Goal: Transaction & Acquisition: Purchase product/service

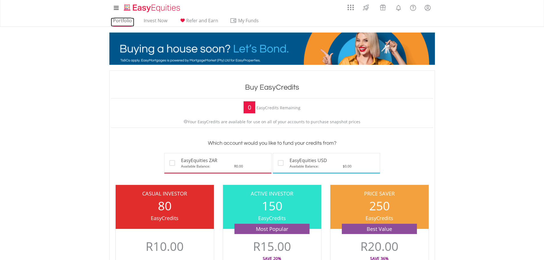
click at [127, 22] on link "Portfolio" at bounding box center [122, 22] width 23 height 9
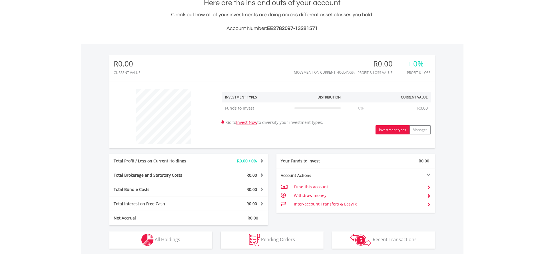
scroll to position [143, 0]
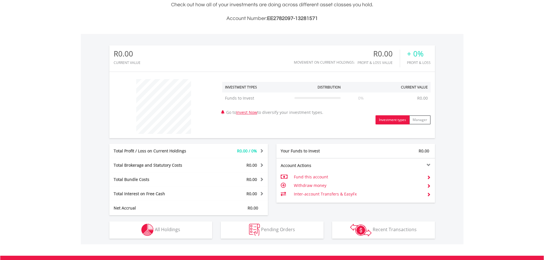
click at [398, 120] on button "Investment types" at bounding box center [392, 119] width 34 height 9
click at [395, 118] on button "Investment types" at bounding box center [392, 119] width 34 height 9
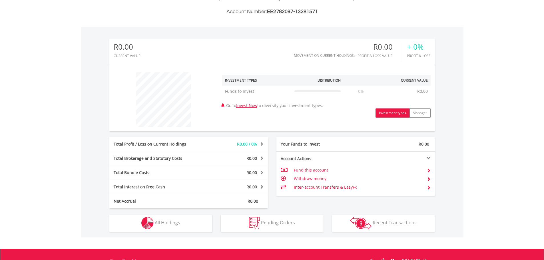
scroll to position [164, 0]
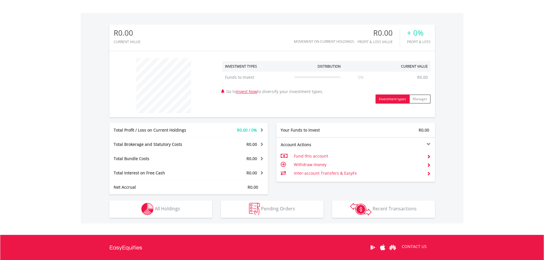
click at [427, 156] on span at bounding box center [429, 156] width 4 height 4
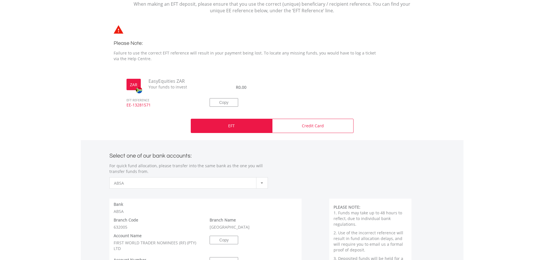
scroll to position [143, 0]
click at [238, 128] on div "EFT" at bounding box center [231, 125] width 81 height 14
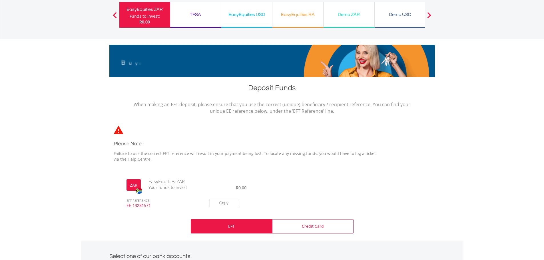
scroll to position [0, 0]
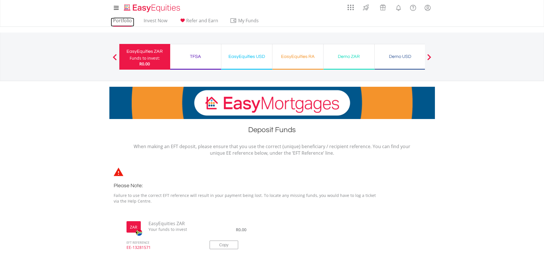
click at [120, 23] on link "Portfolio" at bounding box center [122, 22] width 23 height 9
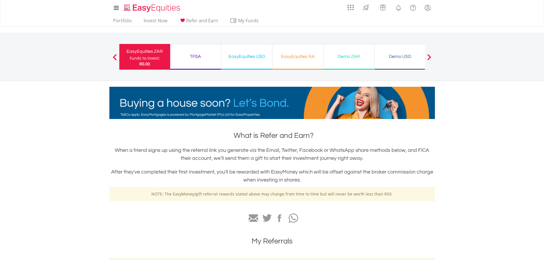
click at [296, 61] on div "EasyEquities RA Funds to invest: R0.00" at bounding box center [297, 57] width 51 height 26
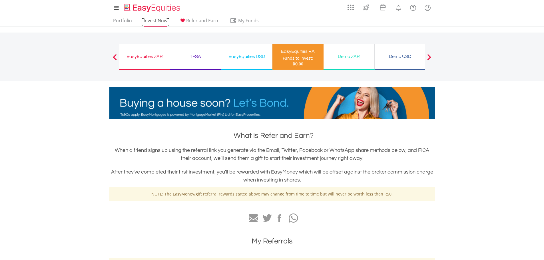
click at [151, 21] on link "Invest Now" at bounding box center [155, 22] width 28 height 9
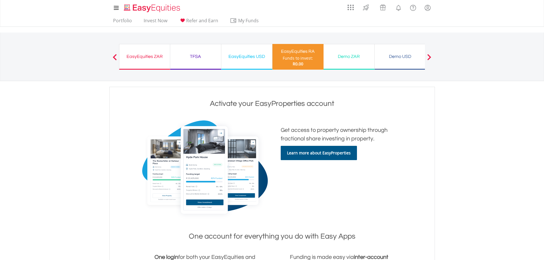
click at [147, 59] on div "EasyEquities ZAR" at bounding box center [145, 57] width 44 height 8
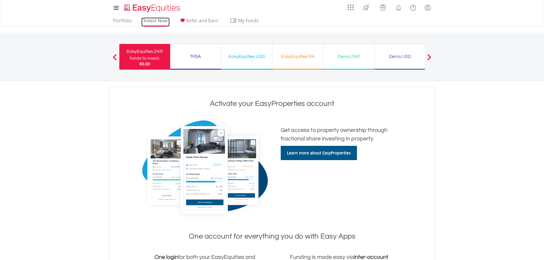
click at [154, 20] on link "Invest Now" at bounding box center [155, 22] width 28 height 9
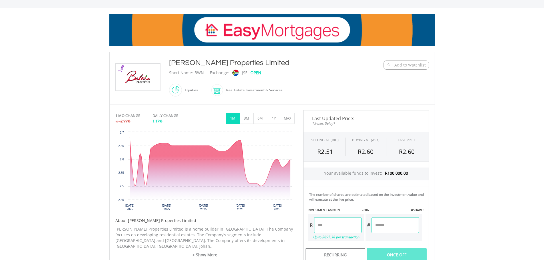
scroll to position [57, 0]
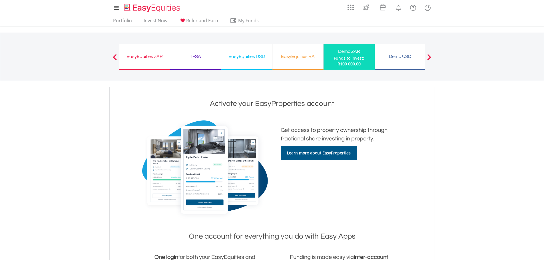
click at [140, 53] on div "EasyEquities ZAR" at bounding box center [145, 57] width 44 height 8
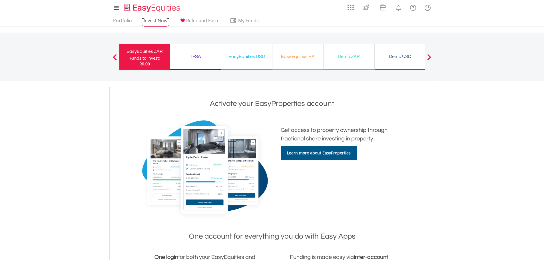
click at [153, 21] on link "Invest Now" at bounding box center [155, 22] width 28 height 9
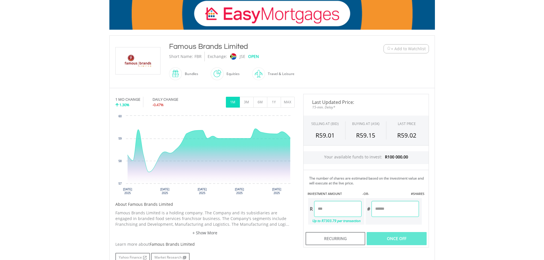
scroll to position [89, 0]
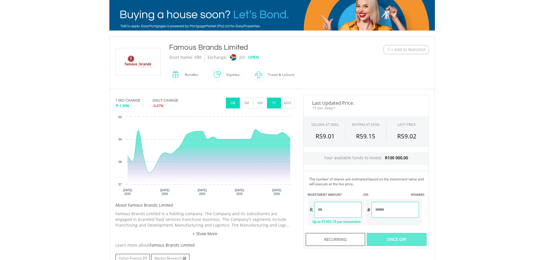
click at [273, 107] on button "1Y" at bounding box center [274, 103] width 14 height 11
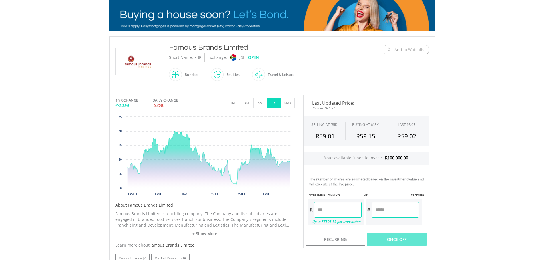
scroll to position [146, 0]
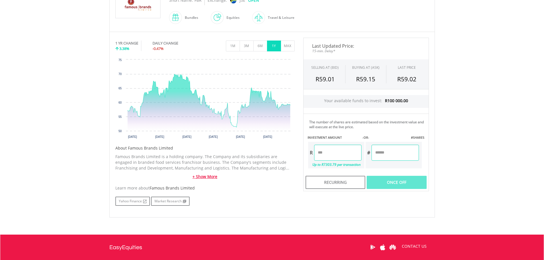
click at [214, 176] on link "+ Show More" at bounding box center [204, 177] width 179 height 6
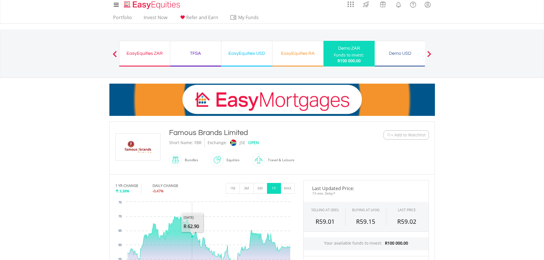
scroll to position [3, 0]
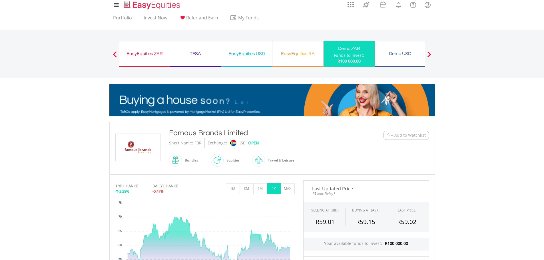
click at [114, 52] on span at bounding box center [115, 54] width 4 height 6
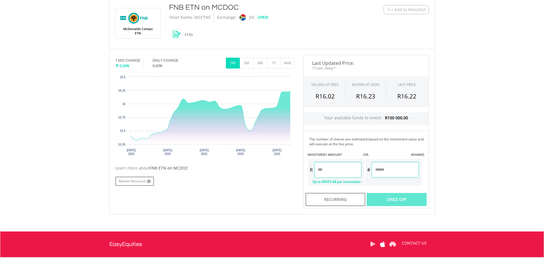
scroll to position [125, 0]
